Goal: Entertainment & Leisure: Consume media (video, audio)

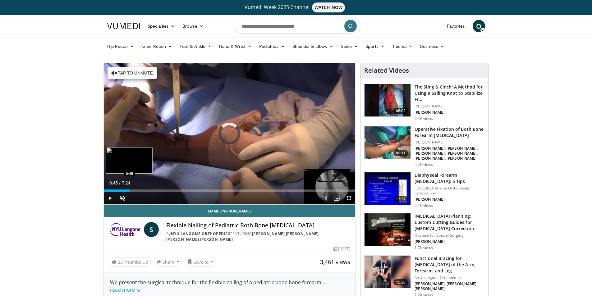
click at [129, 189] on div "Loaded : 8.90% 0:03 0:45" at bounding box center [230, 189] width 252 height 6
click at [140, 189] on div "Progress Bar" at bounding box center [140, 190] width 1 height 2
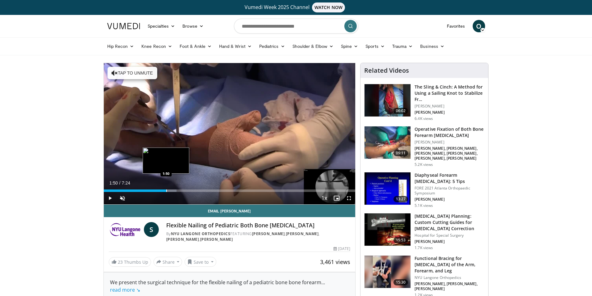
click at [166, 190] on div "Progress Bar" at bounding box center [166, 190] width 1 height 2
click at [184, 189] on div "Progress Bar" at bounding box center [184, 190] width 1 height 2
click at [349, 199] on span "Video Player" at bounding box center [349, 198] width 12 height 12
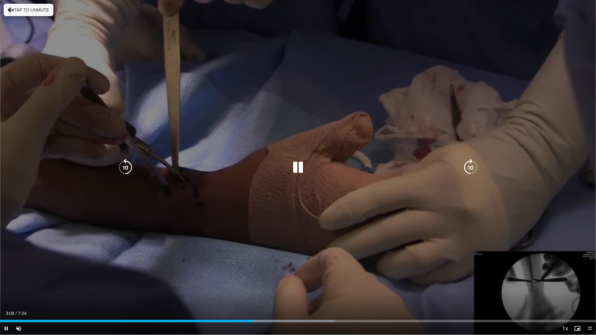
click at [300, 169] on icon "Video Player" at bounding box center [297, 167] width 17 height 17
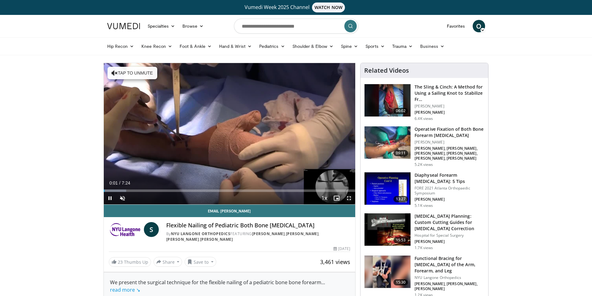
click at [351, 199] on span "Video Player" at bounding box center [349, 198] width 12 height 12
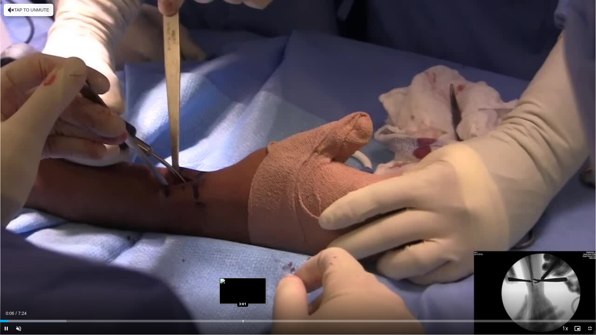
click at [243, 296] on div "Progress Bar" at bounding box center [243, 321] width 1 height 2
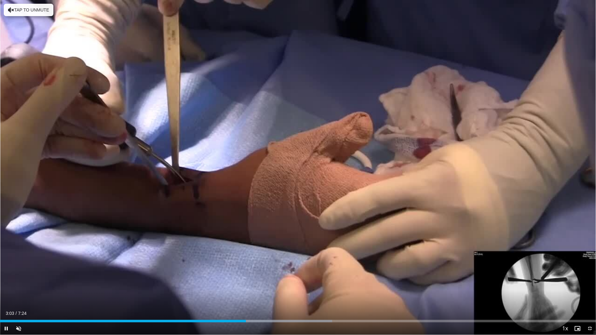
click at [212, 296] on div "Current Time 3:03 / Duration 7:24 Pause Skip Backward Skip Forward Unmute Loade…" at bounding box center [298, 329] width 596 height 12
click at [190, 296] on div "Loaded : 55.73% 3:05 2:22" at bounding box center [298, 320] width 596 height 6
click at [153, 296] on div "Loaded : 46.81% 2:23 1:54" at bounding box center [298, 320] width 596 height 6
